Goal: Navigation & Orientation: Find specific page/section

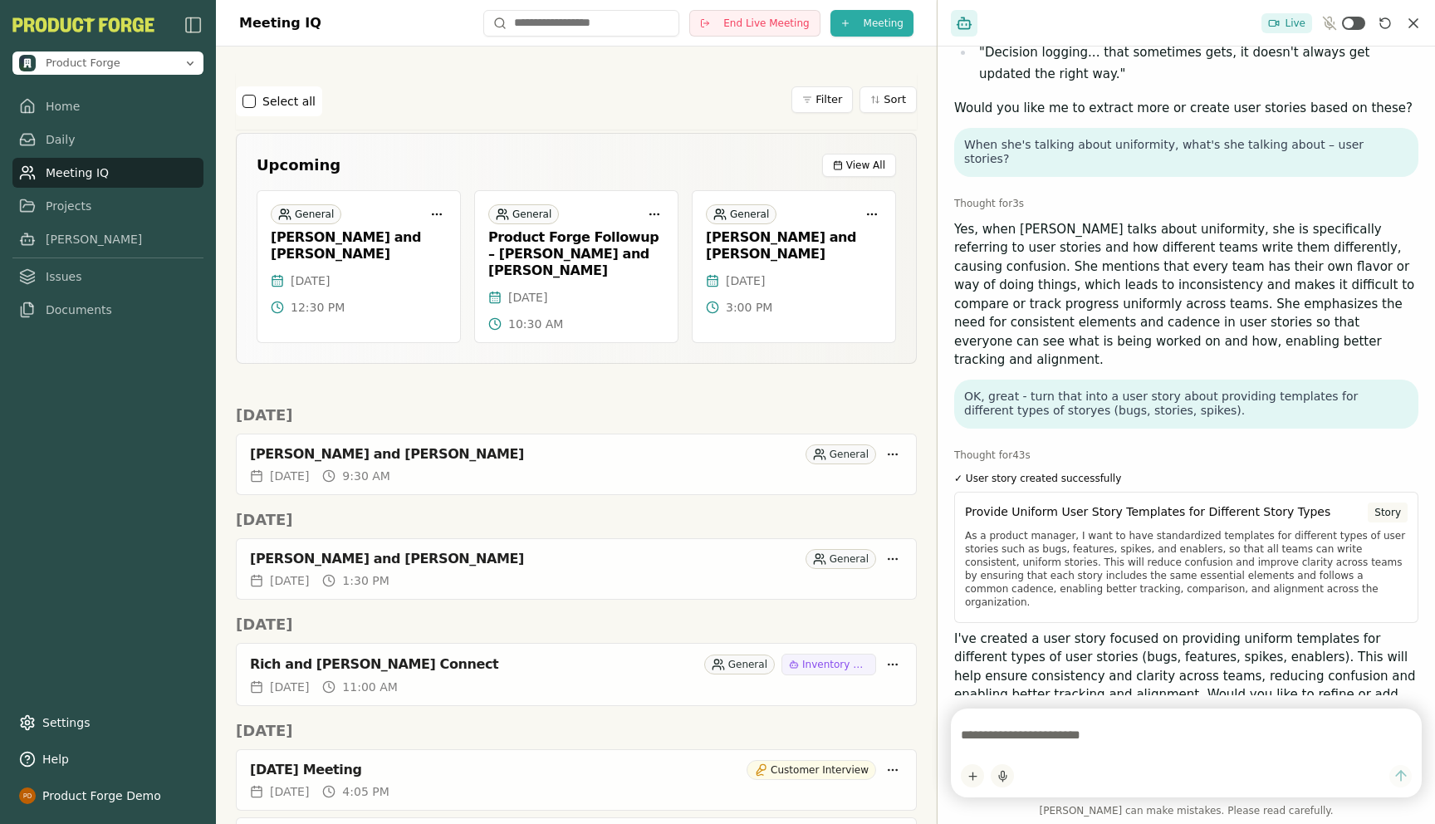
scroll to position [502, 0]
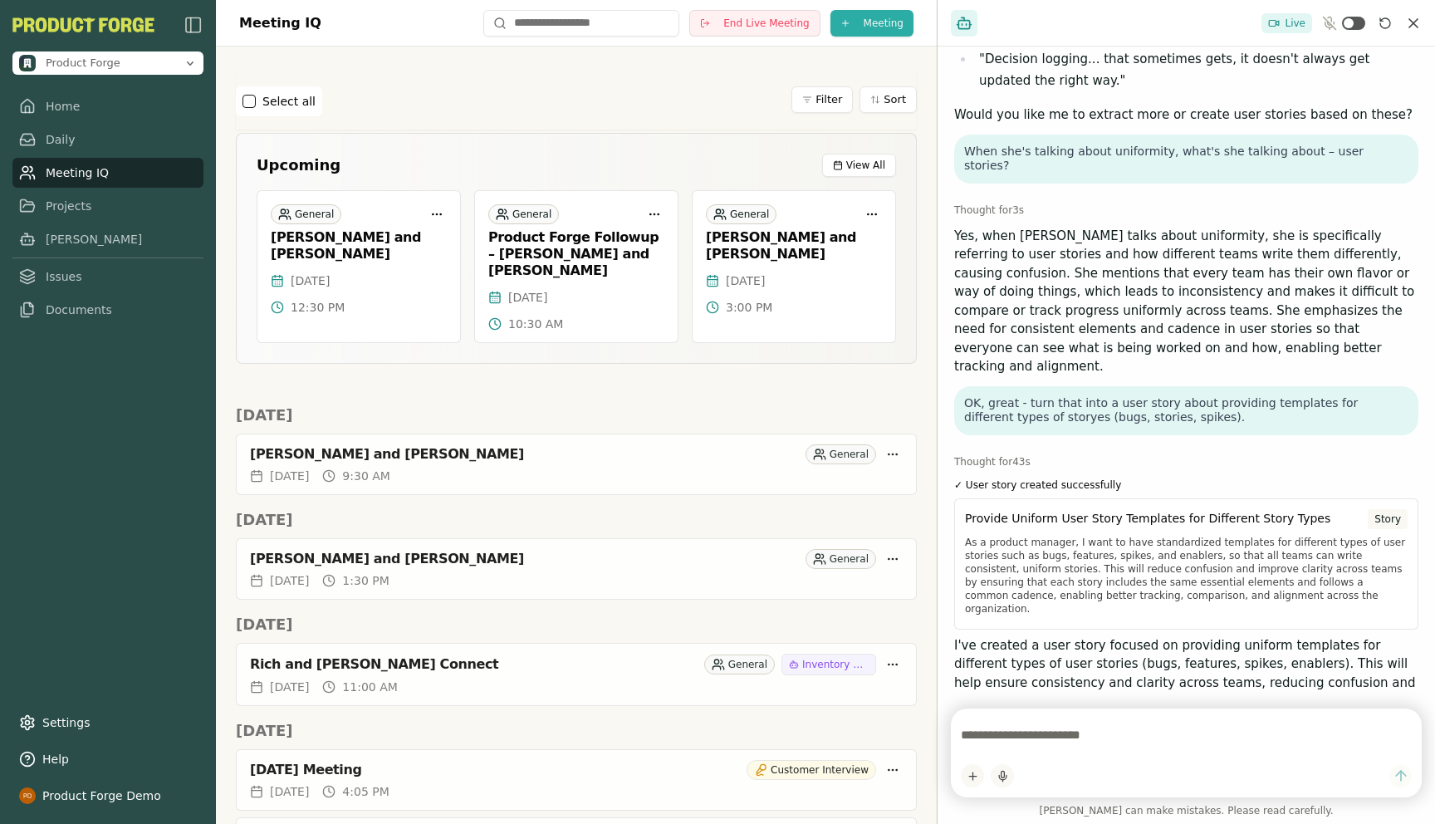
click at [1388, 22] on icon "Reset conversation" at bounding box center [1384, 23] width 13 height 13
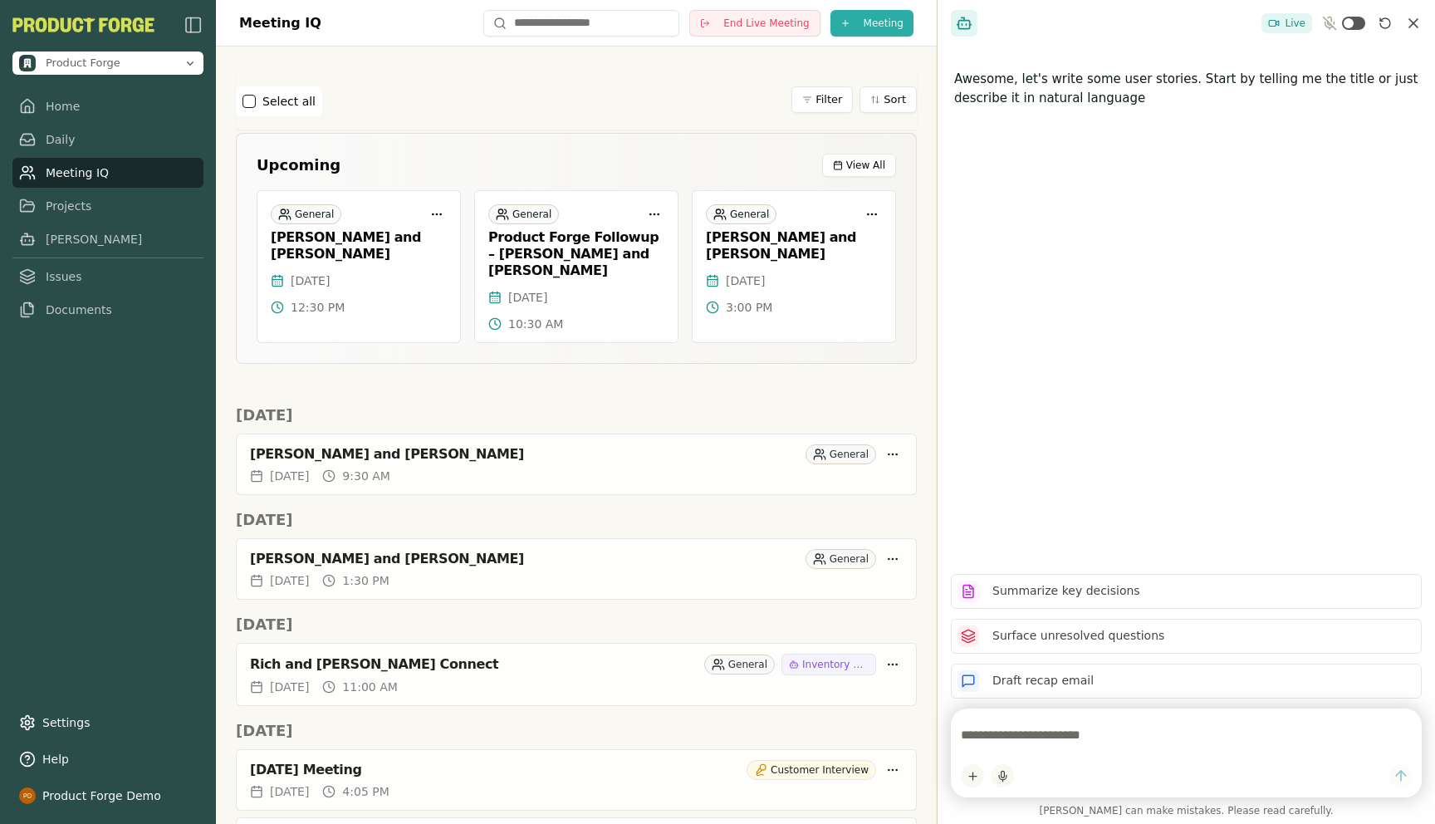
click at [1417, 22] on icon "Close chat" at bounding box center [1413, 23] width 17 height 17
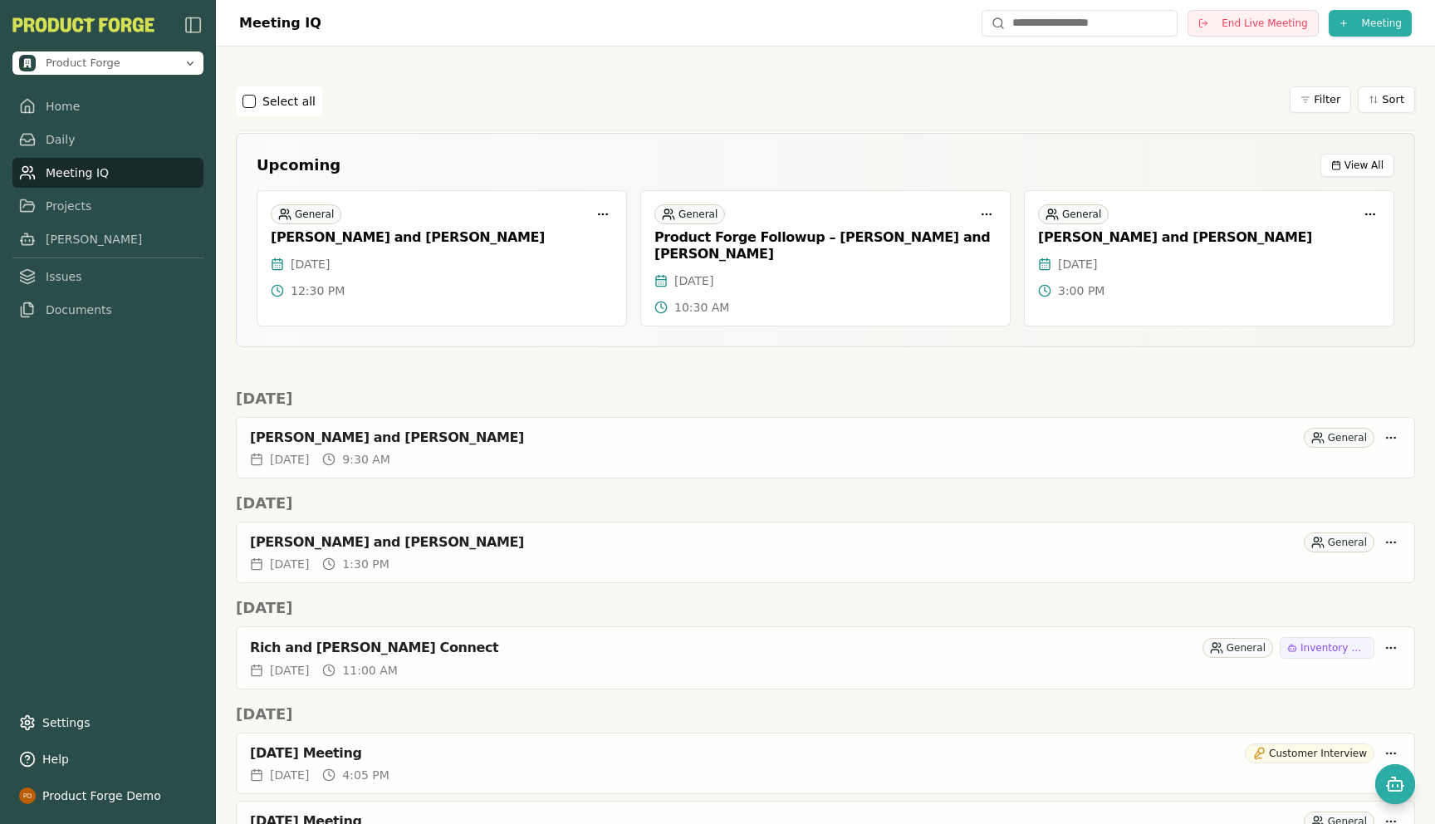
click at [653, 116] on div "Select all Filter Sort" at bounding box center [825, 101] width 1179 height 56
click at [56, 111] on link "Home" at bounding box center [107, 106] width 191 height 30
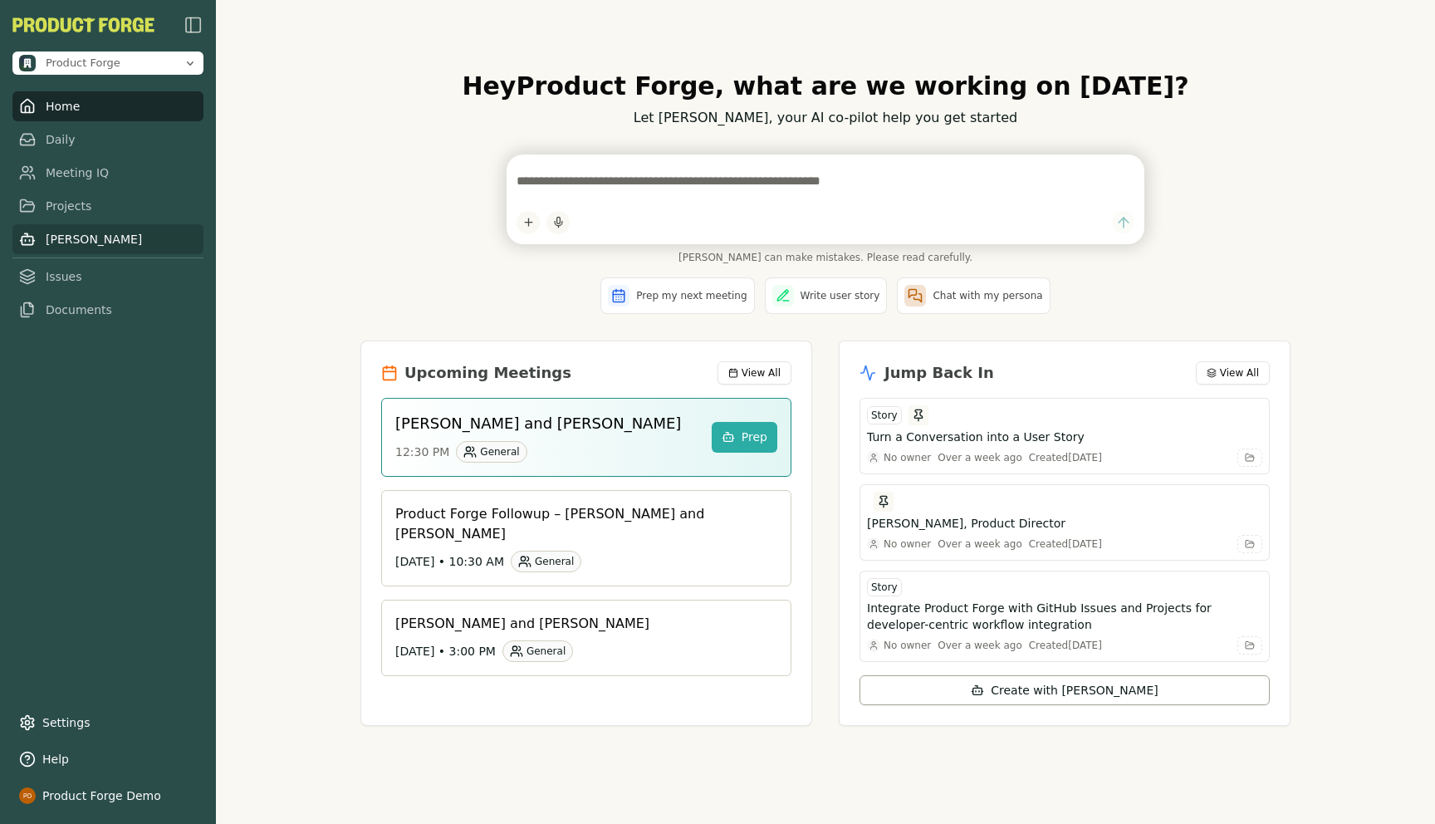
click at [46, 242] on link "[PERSON_NAME]" at bounding box center [107, 239] width 191 height 30
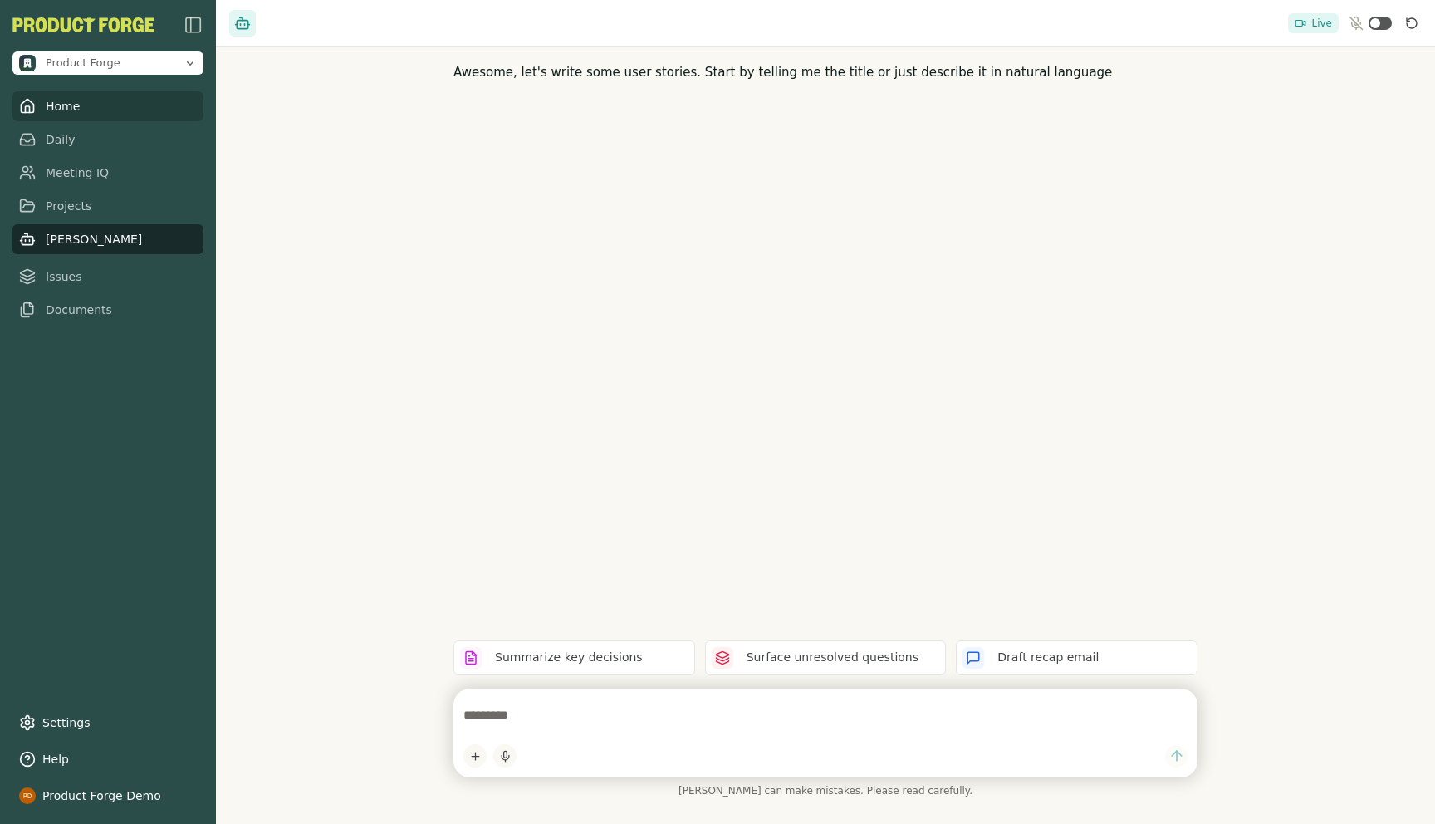
click at [51, 109] on link "Home" at bounding box center [107, 106] width 191 height 30
